Goal: Information Seeking & Learning: Learn about a topic

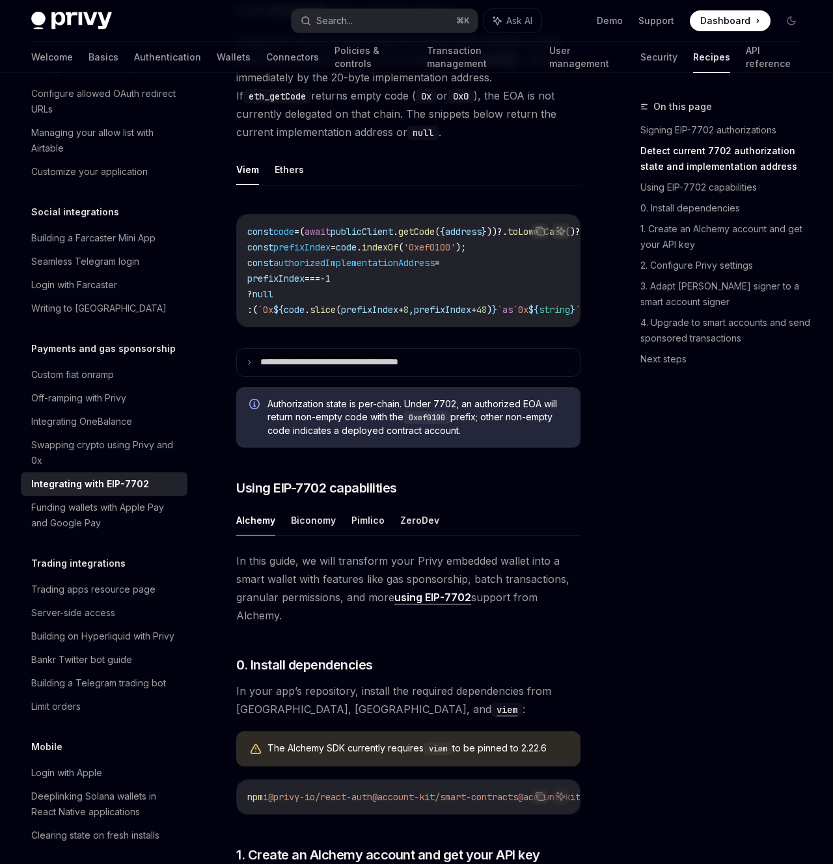
scroll to position [836, 0]
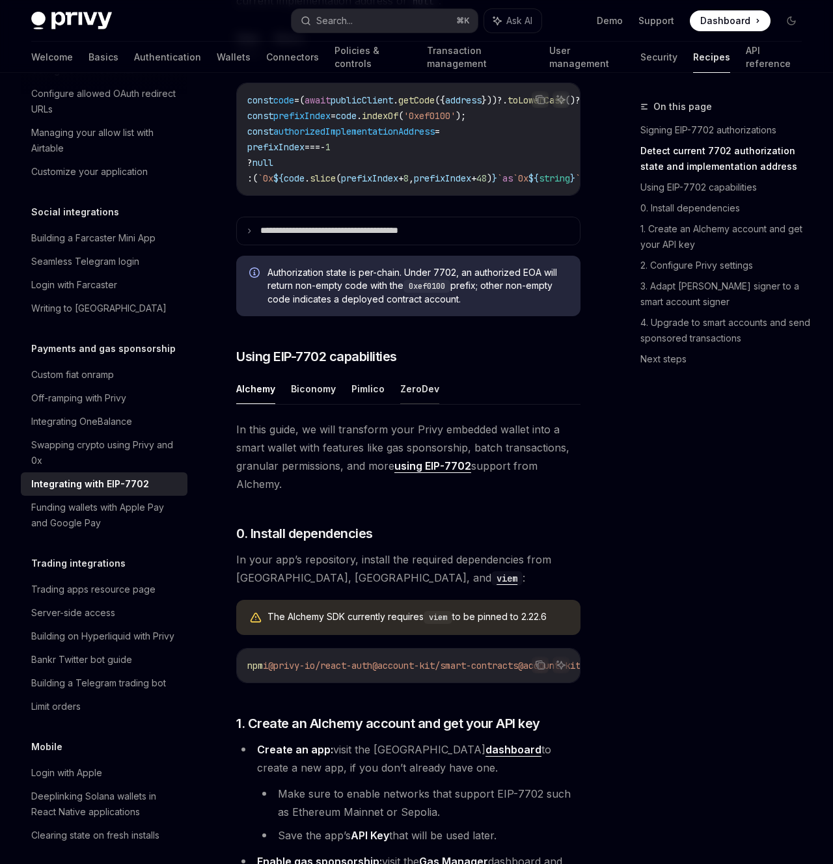
click at [420, 386] on button "ZeroDev" at bounding box center [419, 388] width 39 height 31
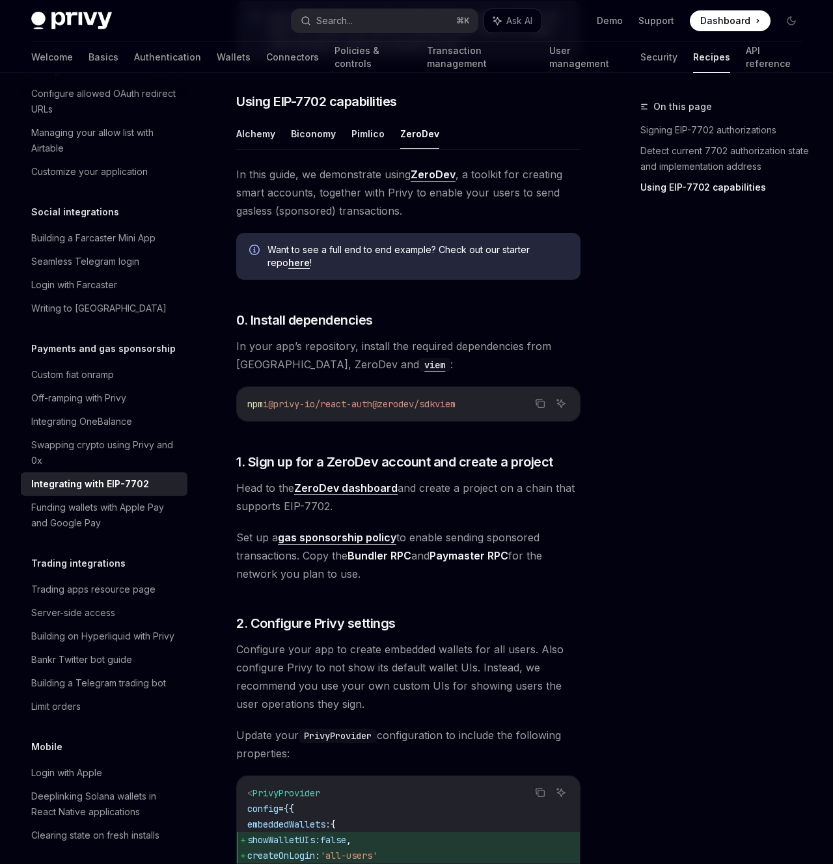
scroll to position [1093, 0]
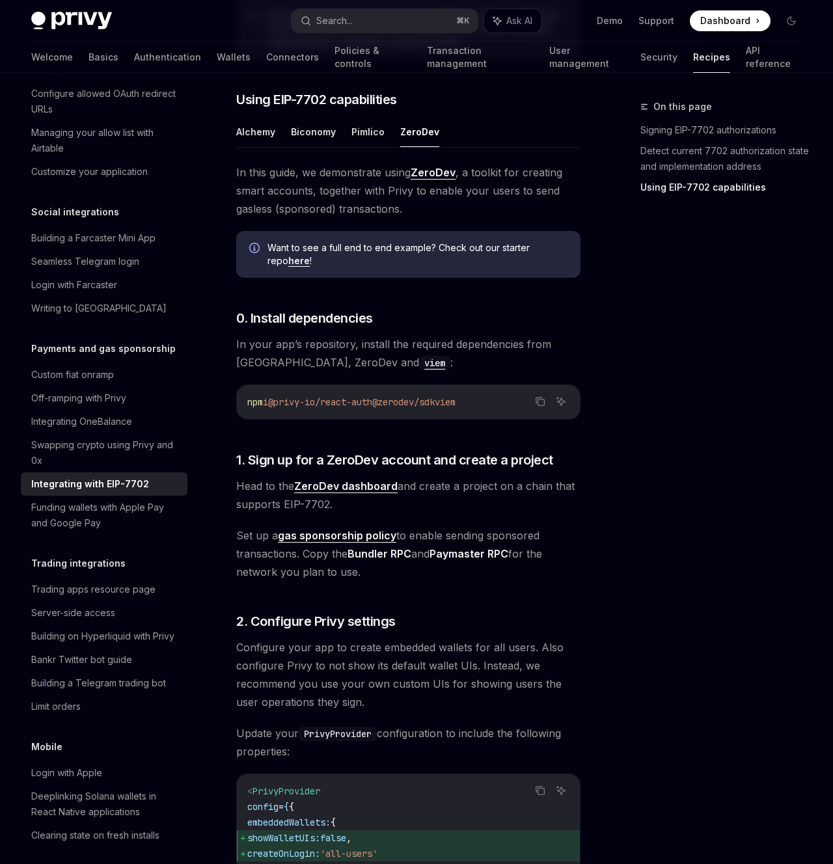
click at [651, 332] on div "On this page Signing EIP-7702 authorizations Detect current 7702 authorization …" at bounding box center [713, 481] width 198 height 765
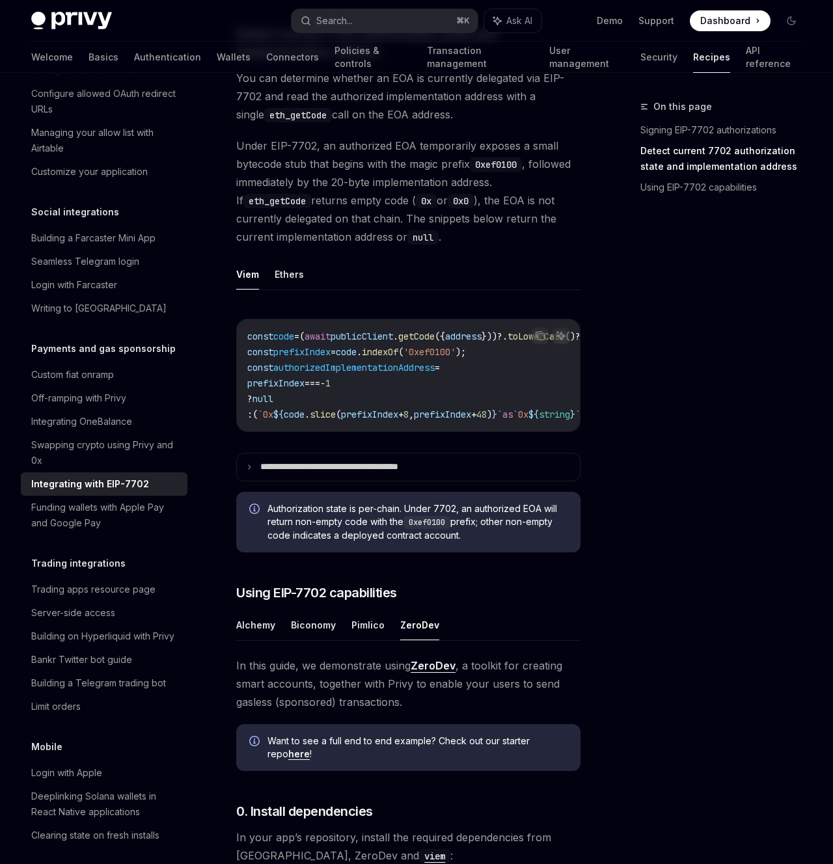
scroll to position [863, 0]
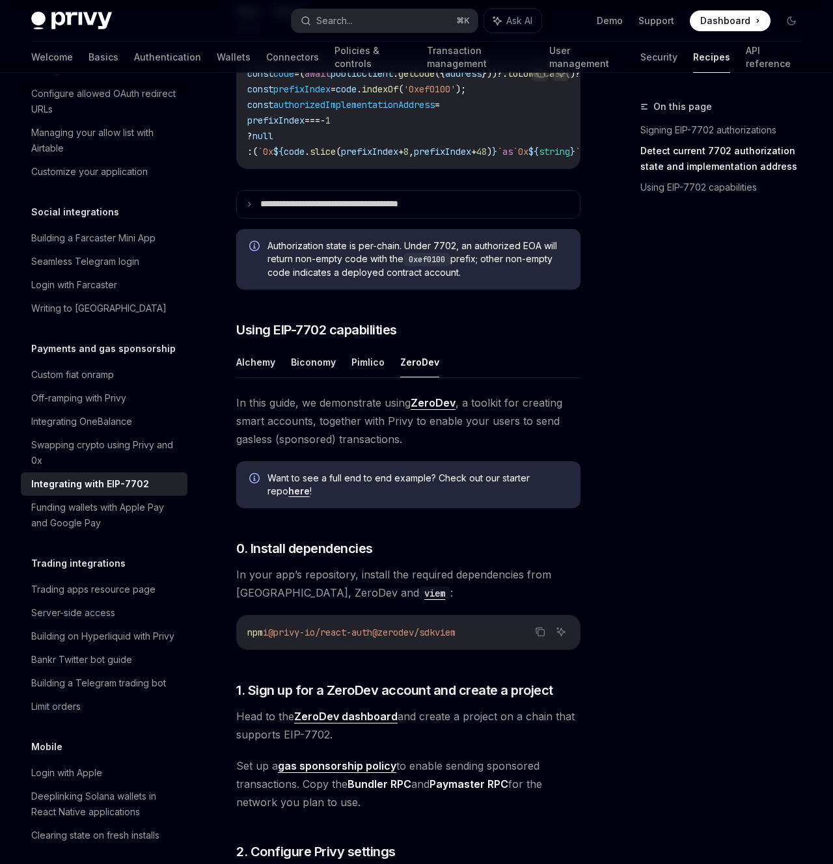
click at [413, 368] on button "ZeroDev" at bounding box center [419, 362] width 39 height 31
type textarea "*"
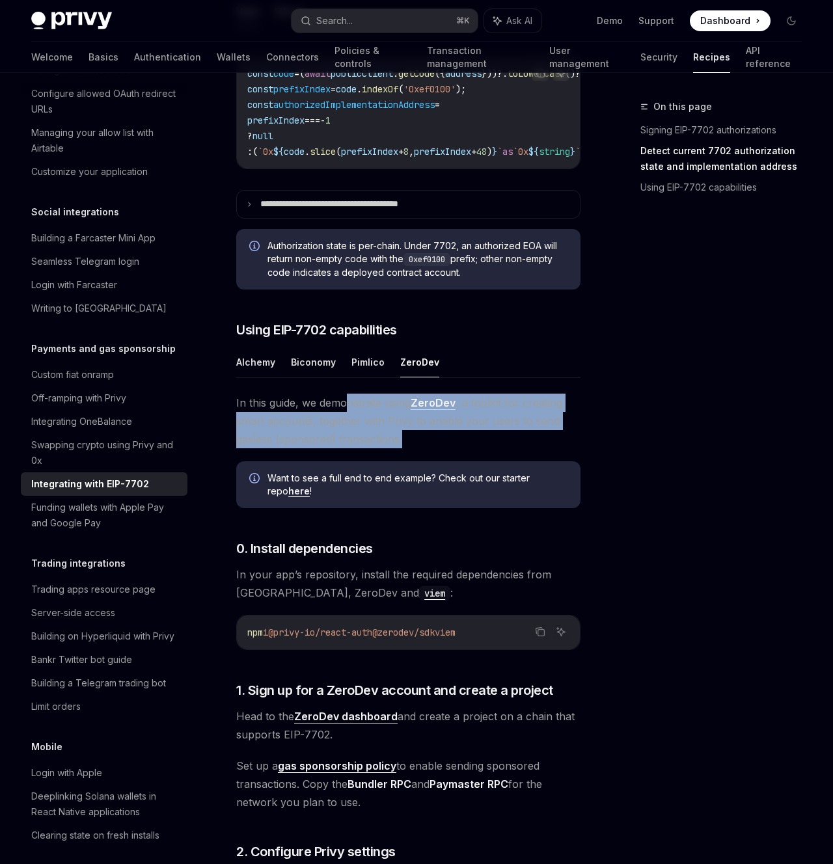
drag, startPoint x: 434, startPoint y: 447, endPoint x: 306, endPoint y: 401, distance: 135.4
click at [310, 405] on span "In this guide, we demonstrate using ZeroDev , a toolkit for creating smart acco…" at bounding box center [408, 421] width 344 height 55
click at [306, 401] on span "In this guide, we demonstrate using ZeroDev , a toolkit for creating smart acco…" at bounding box center [408, 421] width 344 height 55
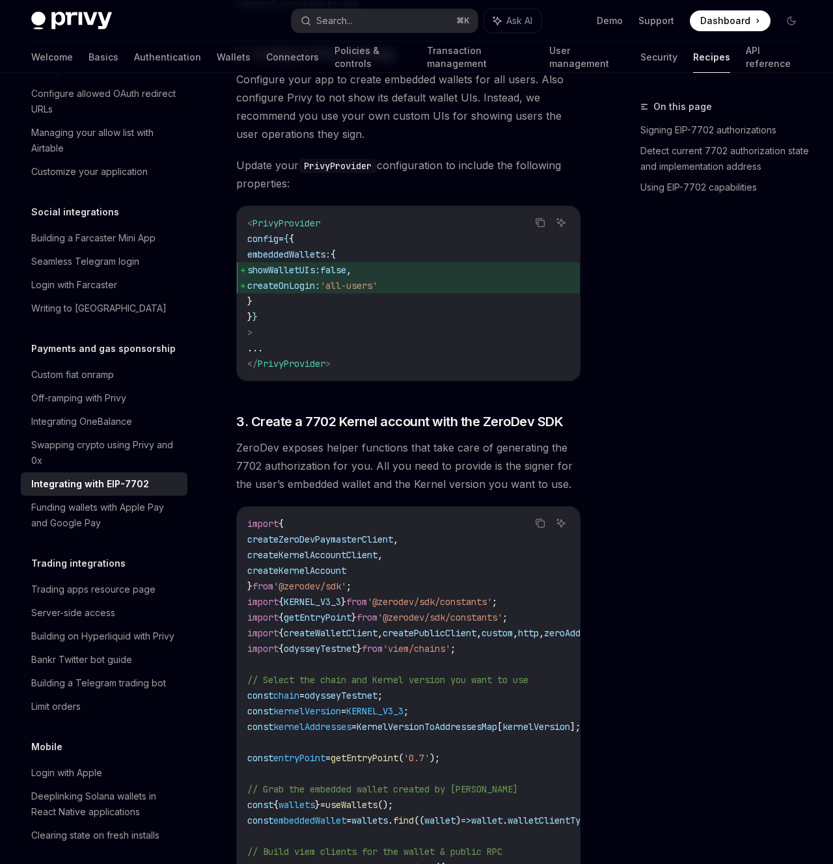
scroll to position [1738, 0]
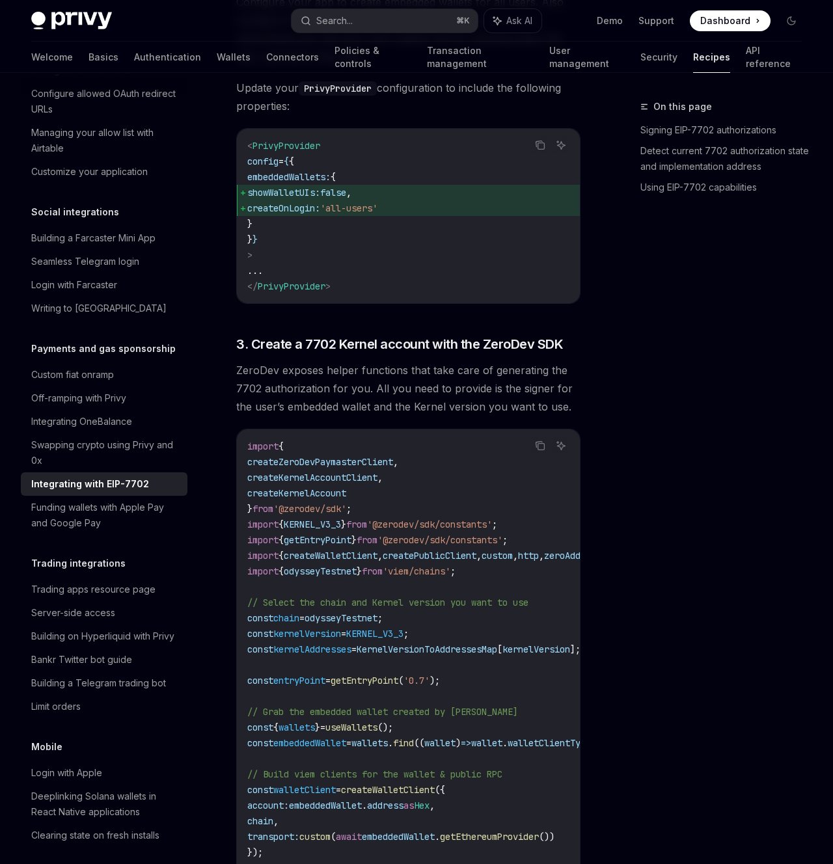
click at [581, 267] on div "Payments and gas sponsorship Integrating with EIP-7702 OpenAI Open in ChatGPT O…" at bounding box center [286, 387] width 593 height 4053
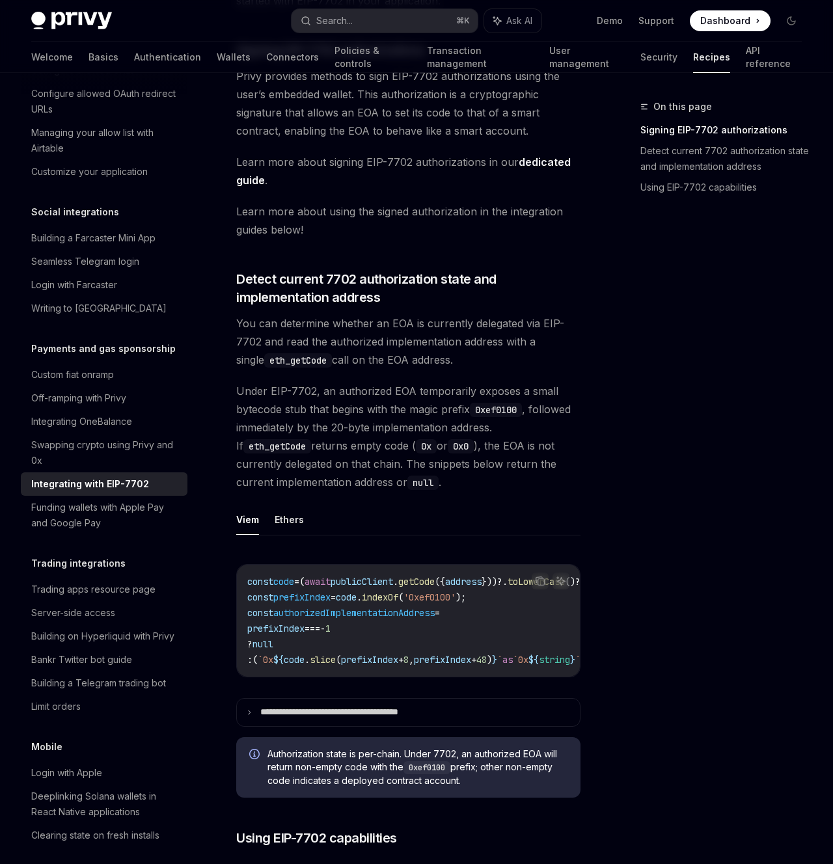
scroll to position [0, 0]
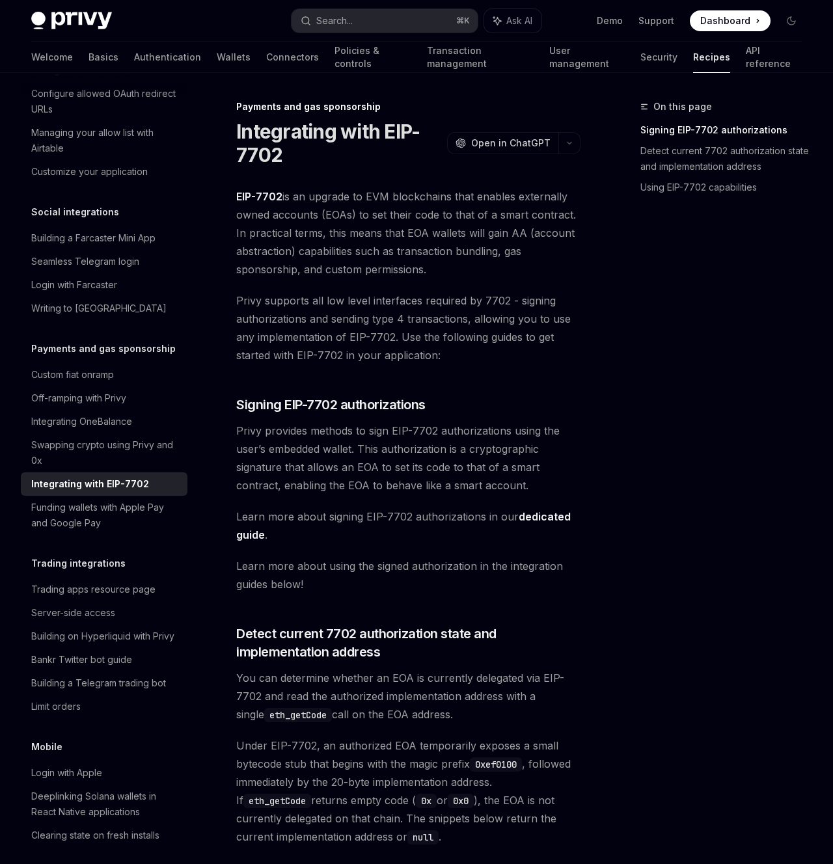
click at [202, 157] on div "Overview Authentication Enable SMS and WhatsApp login Guest accounts Use tokens…" at bounding box center [114, 468] width 187 height 791
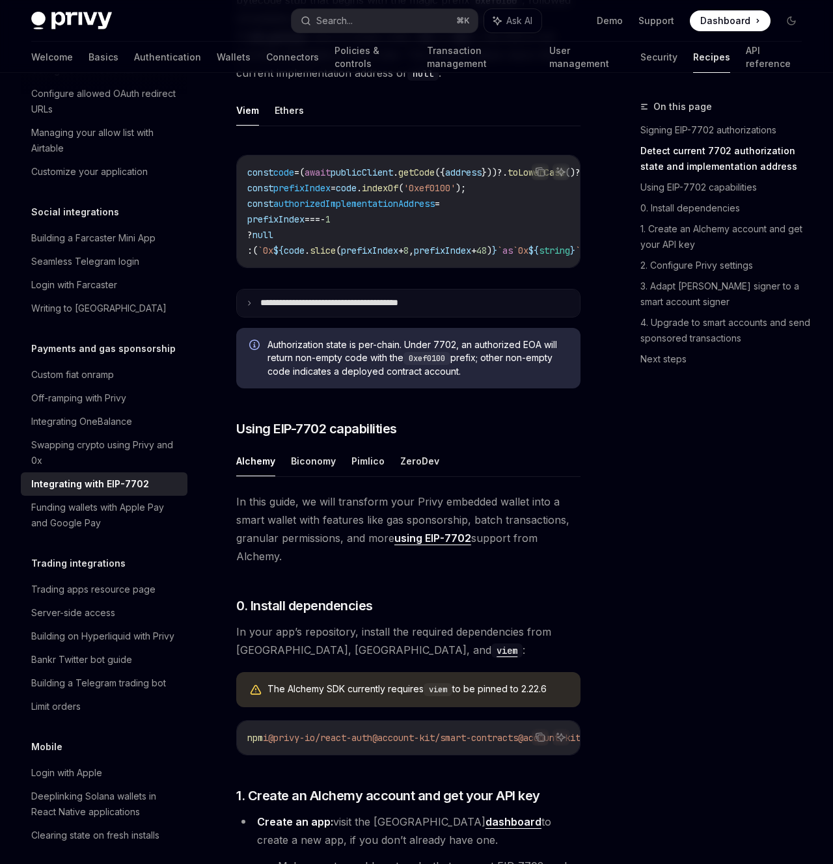
click at [325, 309] on p "**********" at bounding box center [351, 303] width 182 height 12
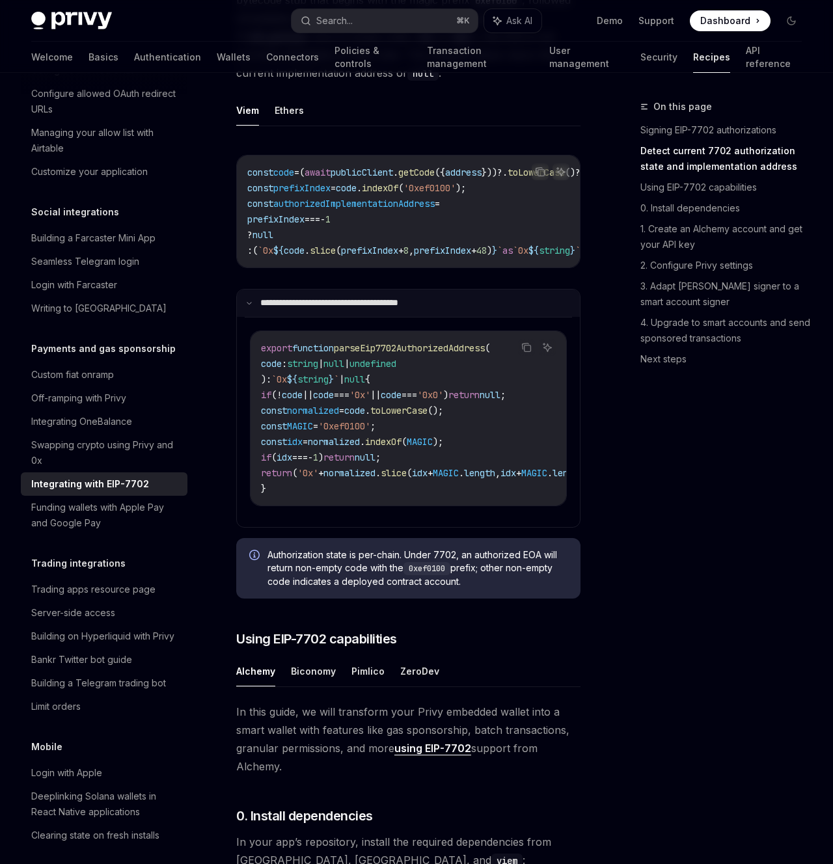
click at [325, 309] on p "**********" at bounding box center [349, 303] width 178 height 12
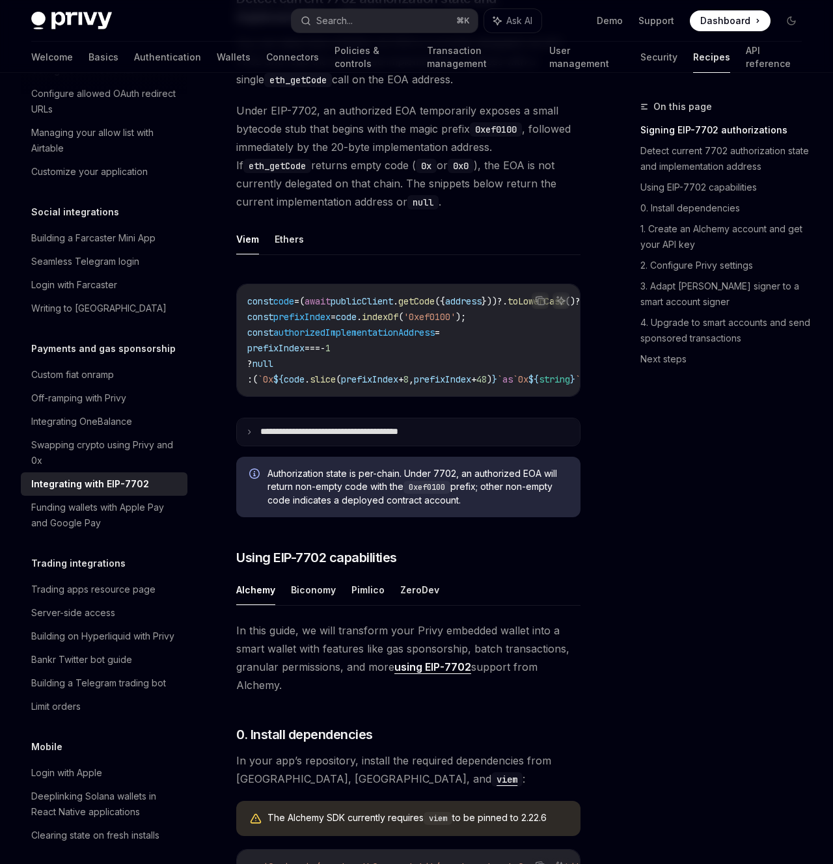
scroll to position [854, 0]
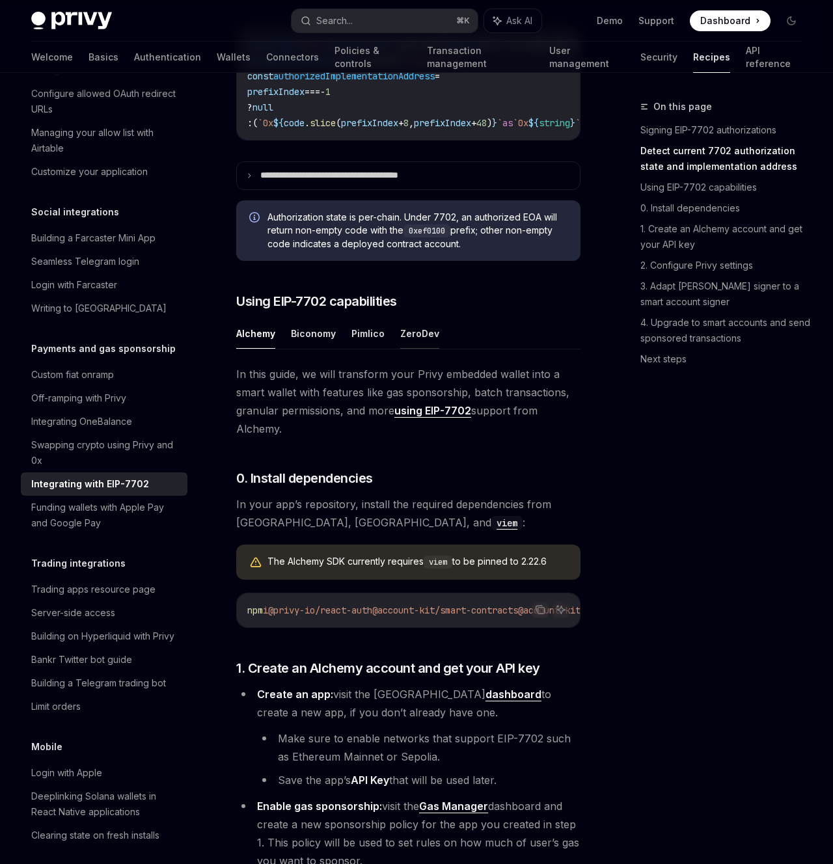
click at [409, 345] on button "ZeroDev" at bounding box center [419, 333] width 39 height 31
type textarea "*"
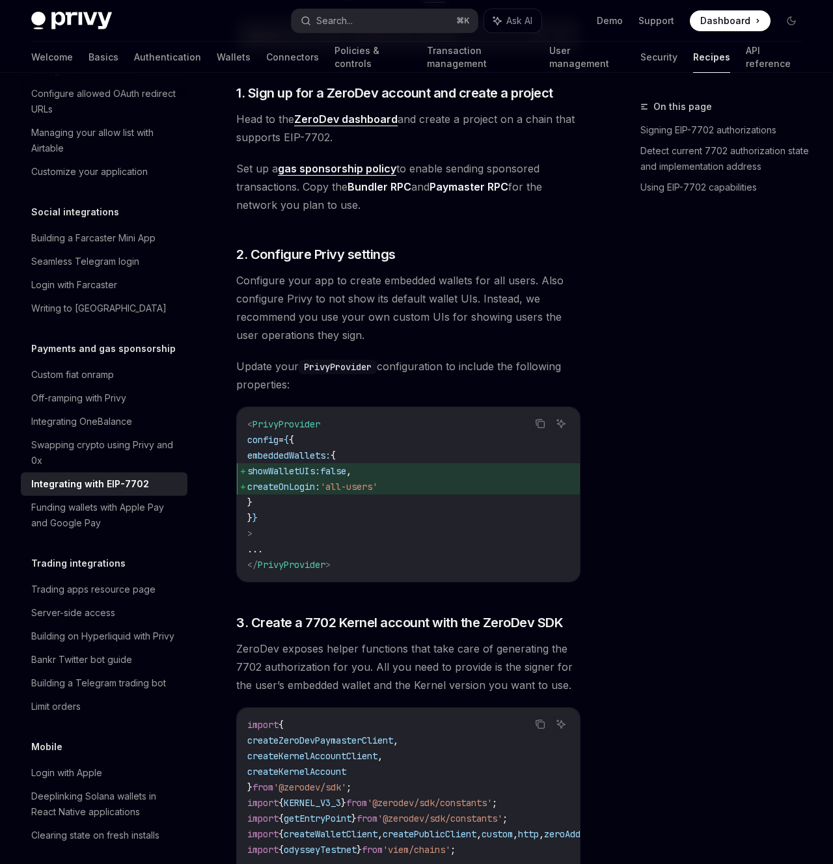
scroll to position [1424, 0]
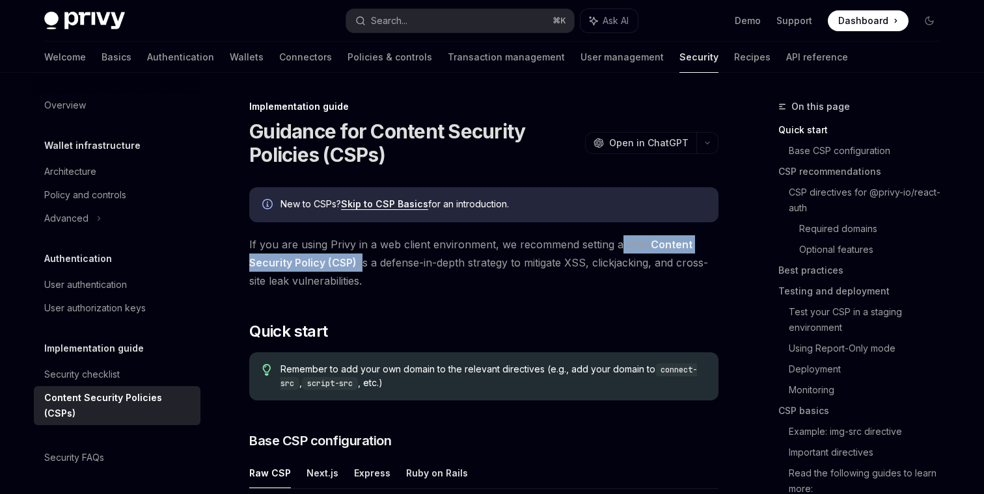
drag, startPoint x: 619, startPoint y: 249, endPoint x: 360, endPoint y: 265, distance: 260.1
click at [360, 265] on span "If you are using Privy in a web client environment, we recommend setting a stri…" at bounding box center [483, 263] width 469 height 55
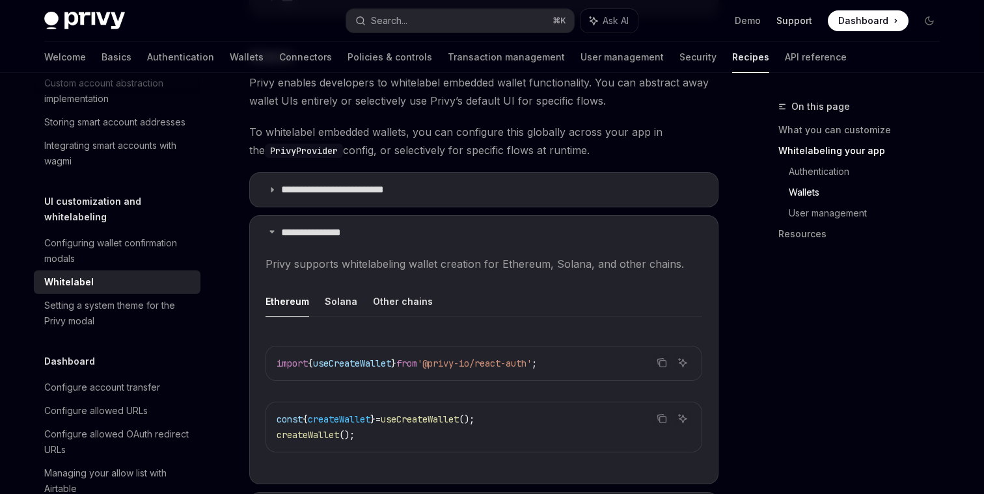
scroll to position [1205, 0]
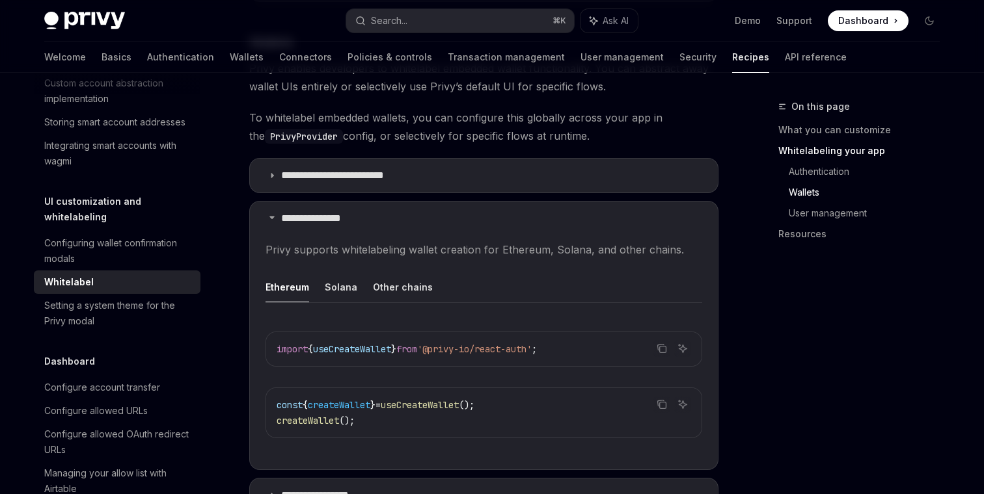
type textarea "*"
